Goal: Complete application form: Complete application form

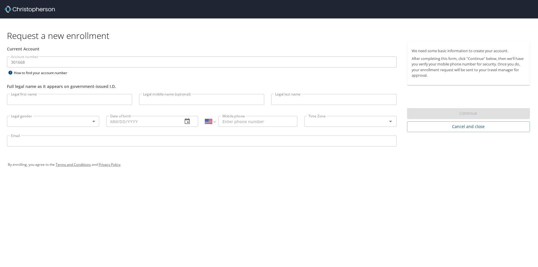
select select "US"
drag, startPoint x: 27, startPoint y: 100, endPoint x: 23, endPoint y: 100, distance: 3.6
click at [27, 100] on input "Legal first name" at bounding box center [69, 99] width 125 height 11
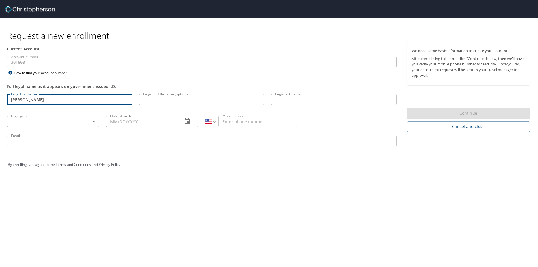
type input "justin"
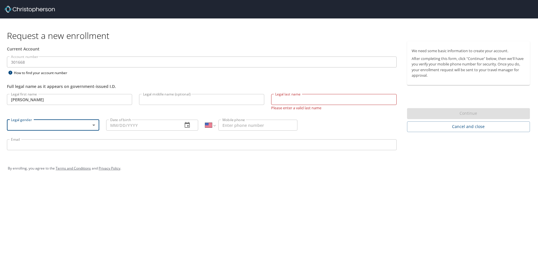
click at [310, 97] on input "Legal last name" at bounding box center [333, 99] width 125 height 11
type input "majors"
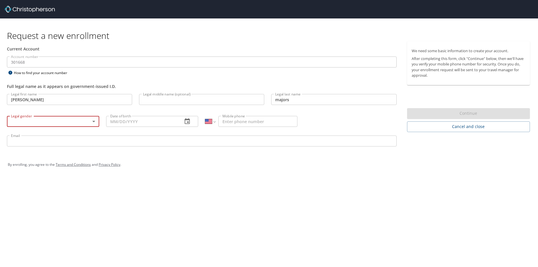
click at [63, 123] on body "Request a new enrollment Current Account Account number 301668 Account number H…" at bounding box center [269, 133] width 538 height 267
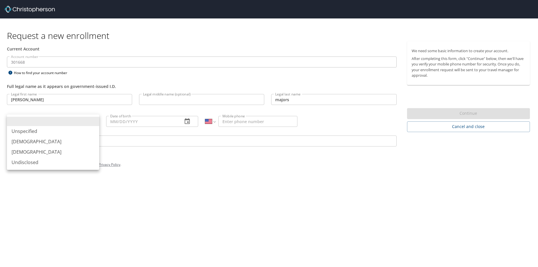
click at [26, 142] on li "Male" at bounding box center [53, 141] width 92 height 10
type input "Male"
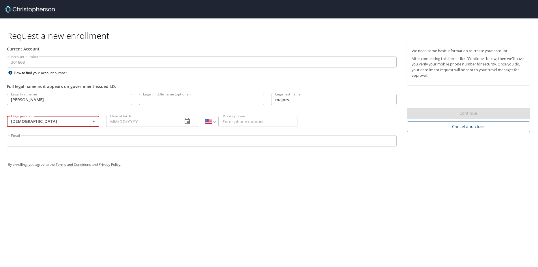
click at [116, 121] on input "Date of birth" at bounding box center [142, 121] width 72 height 11
type input "11/19/1983"
type input "(229) 200-0738"
click at [47, 142] on input "Email" at bounding box center [202, 141] width 390 height 11
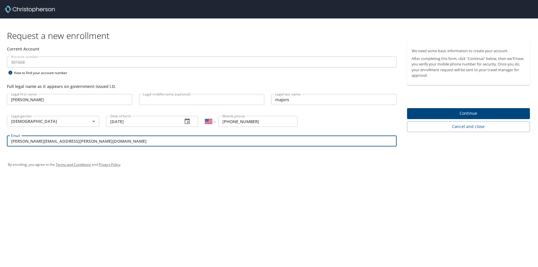
type input "justin.majors@oneforefront.com"
click at [473, 114] on span "Continue" at bounding box center [469, 113] width 114 height 7
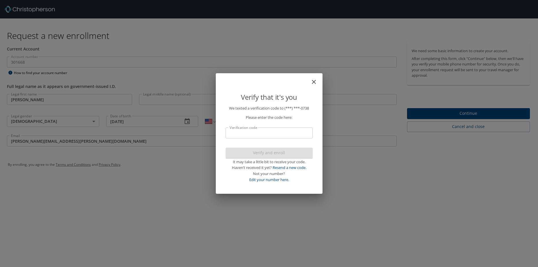
click at [260, 129] on input "Verification code" at bounding box center [269, 132] width 87 height 11
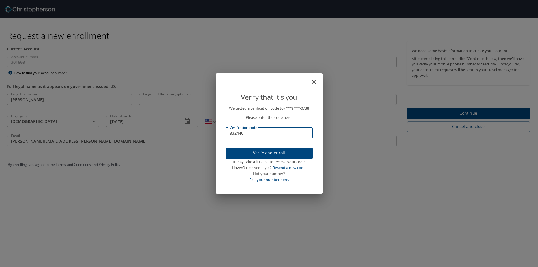
type input "832440"
click at [267, 154] on span "Verify and enroll" at bounding box center [269, 152] width 78 height 7
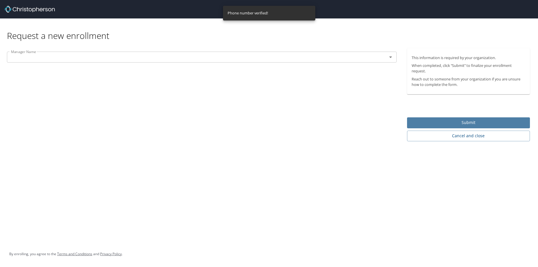
click at [468, 122] on span "Submit" at bounding box center [469, 122] width 114 height 7
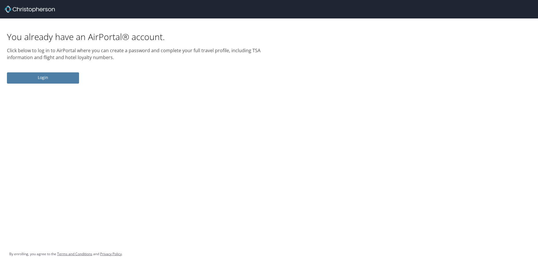
click at [44, 78] on span "Login" at bounding box center [43, 77] width 63 height 7
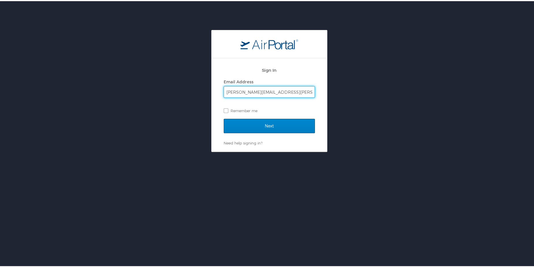
type input "justin.majors@oneforefront.com"
click at [252, 121] on input "Next" at bounding box center [269, 125] width 91 height 14
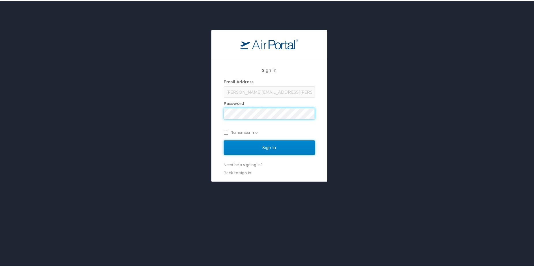
click at [254, 147] on input "Sign In" at bounding box center [269, 146] width 91 height 14
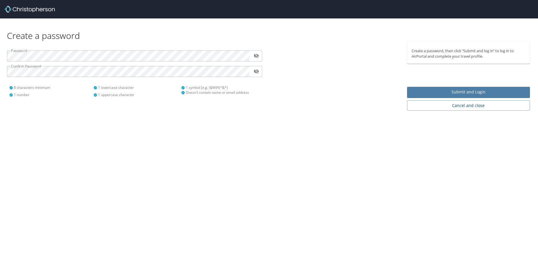
click at [477, 93] on span "Submit and Login" at bounding box center [469, 92] width 114 height 7
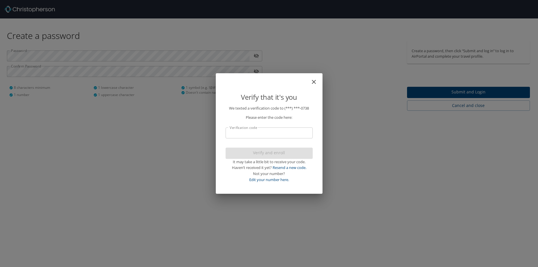
click at [251, 134] on input "Verification code" at bounding box center [269, 132] width 87 height 11
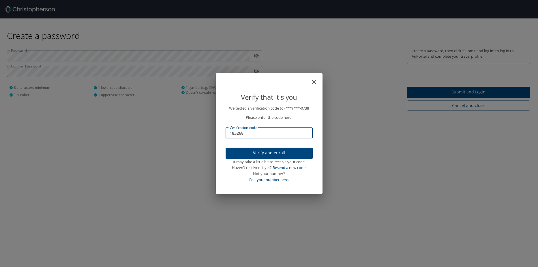
type input "183268"
click at [267, 152] on div at bounding box center [269, 120] width 538 height 294
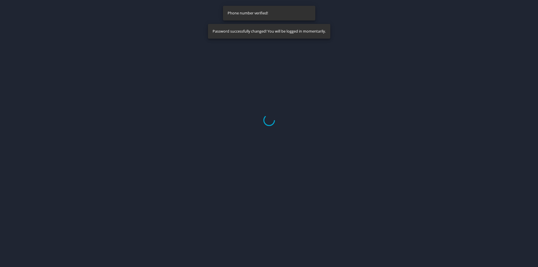
select select "US"
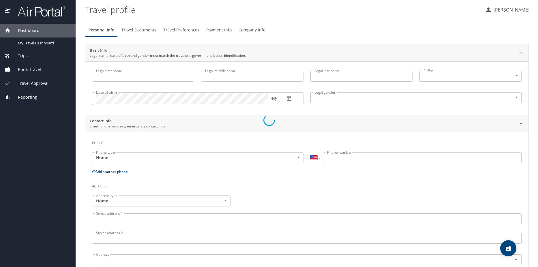
click at [100, 76] on div at bounding box center [269, 120] width 538 height 294
click at [119, 73] on div at bounding box center [269, 120] width 538 height 294
click at [115, 76] on div at bounding box center [269, 120] width 538 height 294
click at [107, 76] on div at bounding box center [269, 120] width 538 height 294
click at [102, 76] on div at bounding box center [269, 120] width 538 height 294
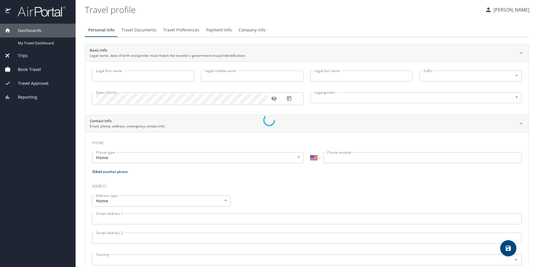
click at [102, 76] on div at bounding box center [269, 120] width 538 height 294
click at [100, 76] on div at bounding box center [269, 120] width 538 height 294
click at [106, 79] on div at bounding box center [269, 120] width 538 height 294
click at [172, 89] on div at bounding box center [269, 120] width 538 height 294
click at [156, 78] on div at bounding box center [269, 120] width 538 height 294
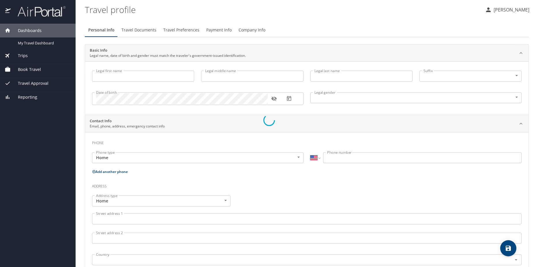
click at [156, 78] on div at bounding box center [269, 120] width 538 height 294
click at [19, 57] on div at bounding box center [269, 120] width 538 height 294
click at [106, 32] on div at bounding box center [269, 120] width 538 height 294
click at [108, 28] on div at bounding box center [269, 120] width 538 height 294
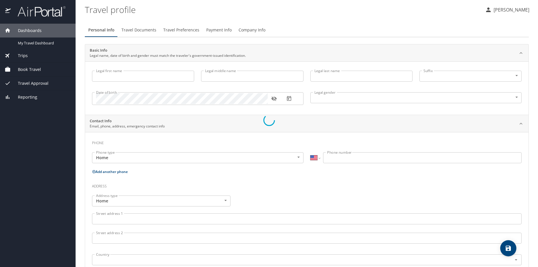
click at [108, 28] on div at bounding box center [269, 120] width 538 height 294
copy div "Basic Info Legal name, date of birth and gender must match the traveler's gover…"
click at [111, 33] on div at bounding box center [269, 120] width 538 height 294
click at [141, 31] on div at bounding box center [269, 120] width 538 height 294
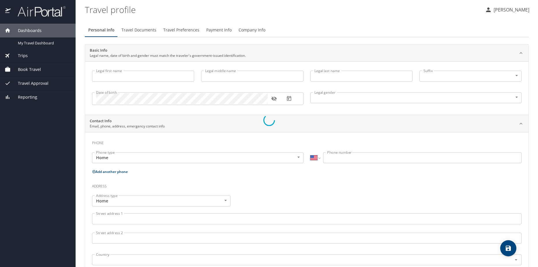
click at [421, 177] on div at bounding box center [269, 120] width 538 height 294
click at [234, 100] on div at bounding box center [269, 120] width 538 height 294
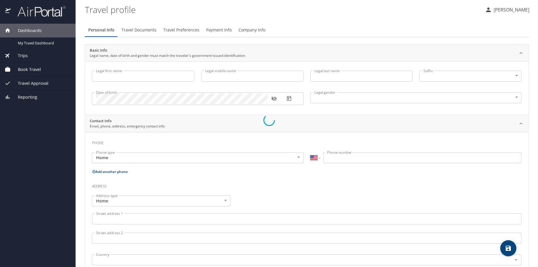
click at [132, 98] on div at bounding box center [269, 120] width 538 height 294
drag, startPoint x: 132, startPoint y: 98, endPoint x: 149, endPoint y: 103, distance: 17.0
click at [151, 104] on div at bounding box center [269, 120] width 538 height 294
click at [23, 29] on div at bounding box center [269, 120] width 538 height 294
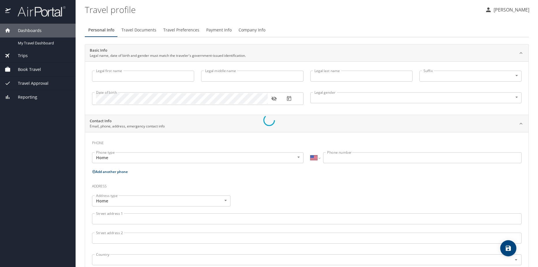
click at [24, 46] on div at bounding box center [269, 120] width 538 height 294
click at [22, 56] on div at bounding box center [269, 120] width 538 height 294
click at [29, 69] on div at bounding box center [269, 120] width 538 height 294
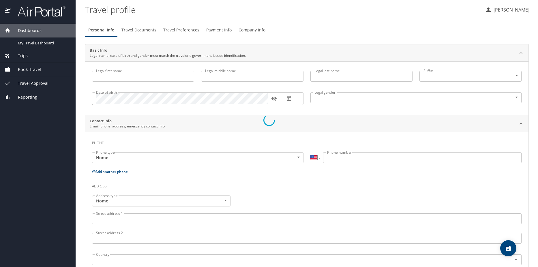
click at [29, 69] on div at bounding box center [269, 120] width 538 height 294
click at [407, 198] on div at bounding box center [269, 120] width 538 height 294
click at [104, 77] on div at bounding box center [269, 120] width 538 height 294
click at [119, 76] on div at bounding box center [269, 120] width 538 height 294
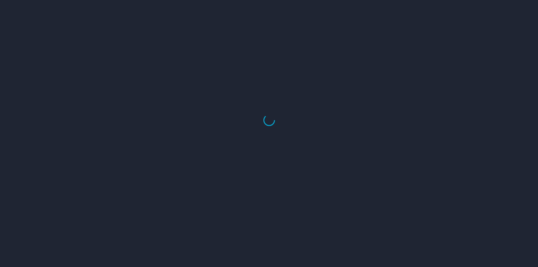
select select "US"
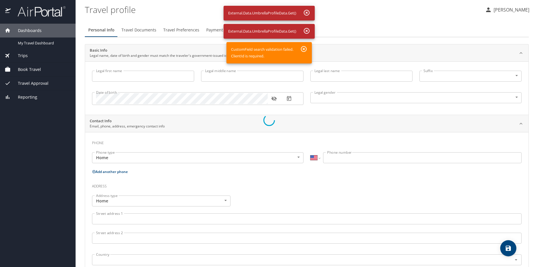
click at [132, 84] on div at bounding box center [269, 120] width 538 height 294
click at [134, 77] on div at bounding box center [269, 120] width 538 height 294
click at [306, 11] on div at bounding box center [269, 120] width 538 height 294
click at [39, 32] on div at bounding box center [269, 120] width 538 height 294
click at [34, 45] on div at bounding box center [269, 120] width 538 height 294
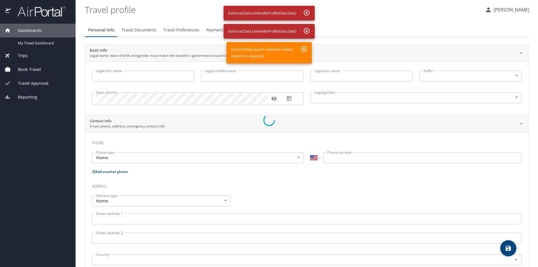
click at [35, 44] on div at bounding box center [269, 120] width 538 height 294
click at [28, 25] on div at bounding box center [269, 120] width 538 height 294
click at [306, 12] on div at bounding box center [269, 120] width 538 height 294
click at [307, 30] on div at bounding box center [269, 120] width 538 height 294
click at [303, 48] on div at bounding box center [269, 120] width 538 height 294
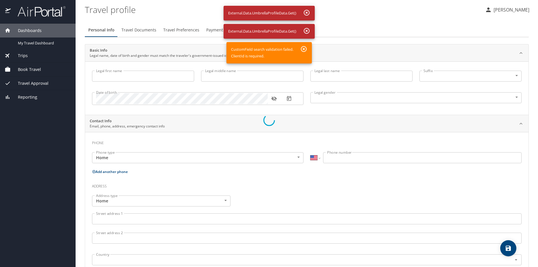
click at [130, 77] on div at bounding box center [269, 120] width 538 height 294
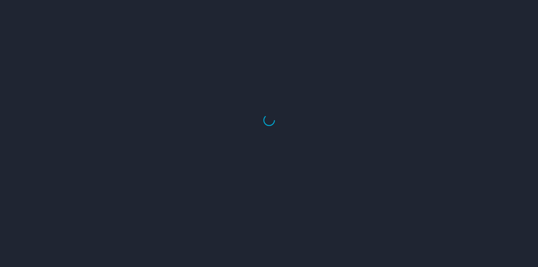
select select "US"
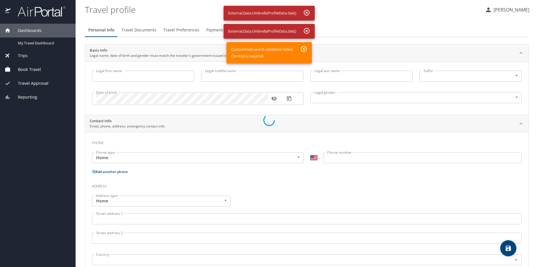
click at [40, 42] on div at bounding box center [269, 120] width 538 height 294
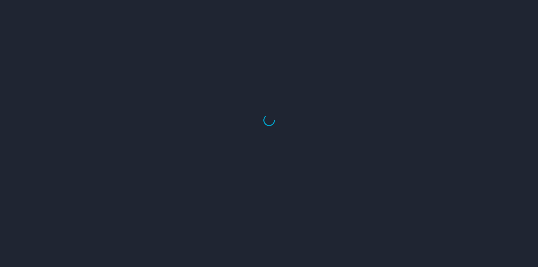
select select "US"
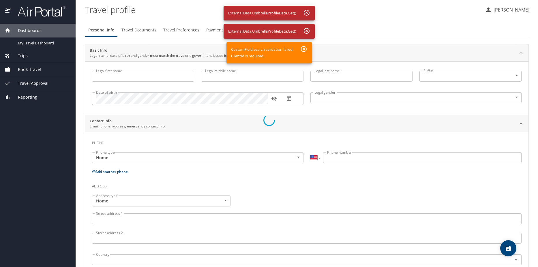
click at [34, 68] on div at bounding box center [269, 120] width 538 height 294
